Goal: Information Seeking & Learning: Check status

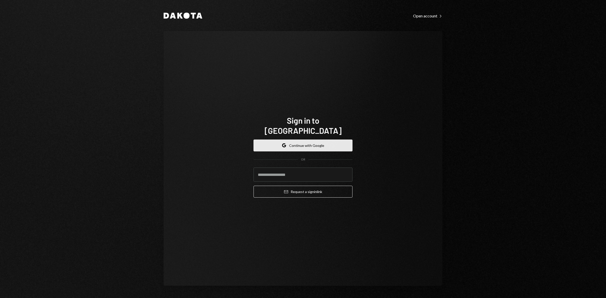
click at [292, 140] on button "Google Continue with Google" at bounding box center [303, 146] width 99 height 12
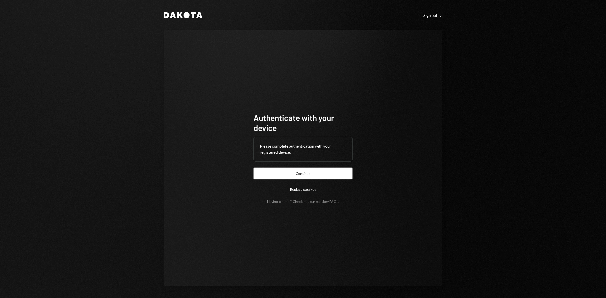
click at [327, 164] on form "Authenticate with your device Please complete authentication with your register…" at bounding box center [303, 158] width 99 height 91
click at [329, 170] on button "Continue" at bounding box center [303, 174] width 99 height 12
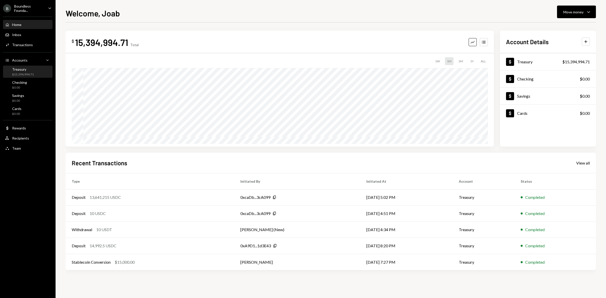
click at [28, 73] on div "$15,394,994.71" at bounding box center [23, 75] width 22 height 4
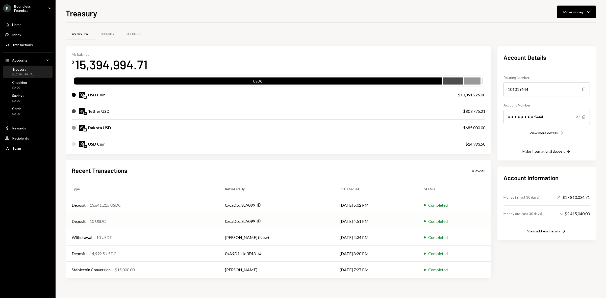
click at [375, 223] on td "09/10/25 4:51 PM" at bounding box center [376, 222] width 84 height 16
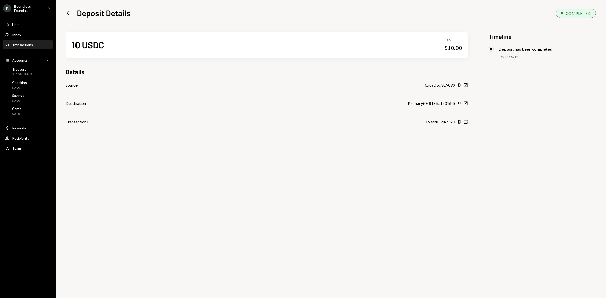
click at [66, 13] on icon "Left Arrow" at bounding box center [69, 12] width 7 height 7
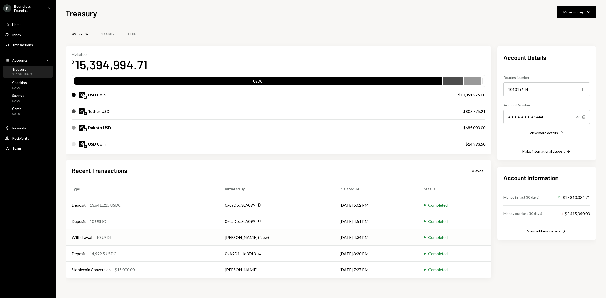
click at [202, 241] on td "Withdrawal 10 USDT" at bounding box center [142, 238] width 153 height 16
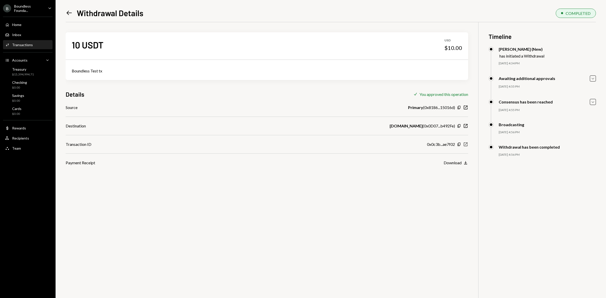
click at [466, 143] on icon "New Window" at bounding box center [465, 144] width 5 height 5
